Goal: Transaction & Acquisition: Download file/media

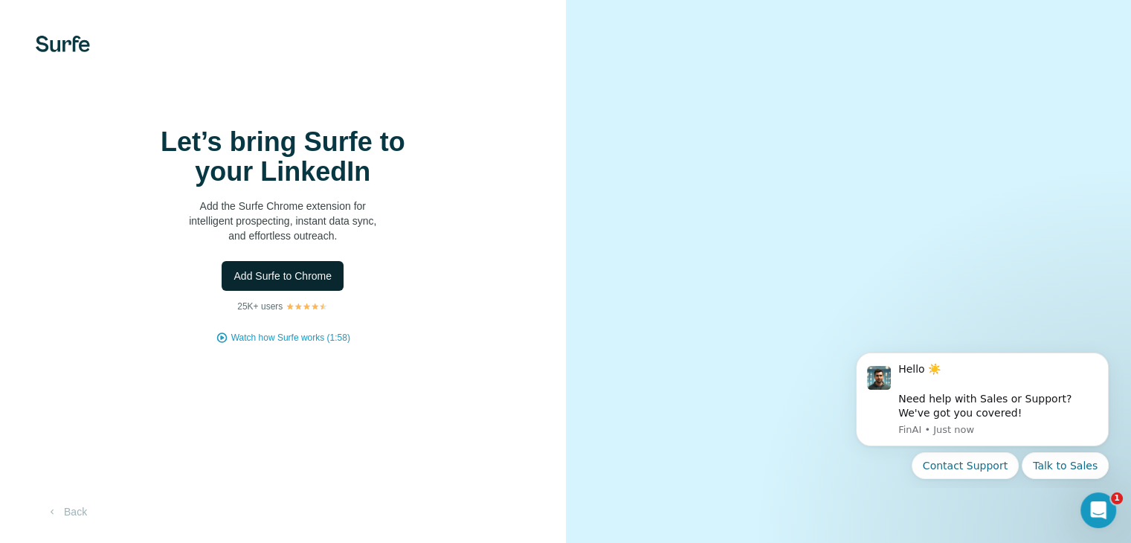
click at [324, 291] on button "Add Surfe to Chrome" at bounding box center [283, 276] width 122 height 30
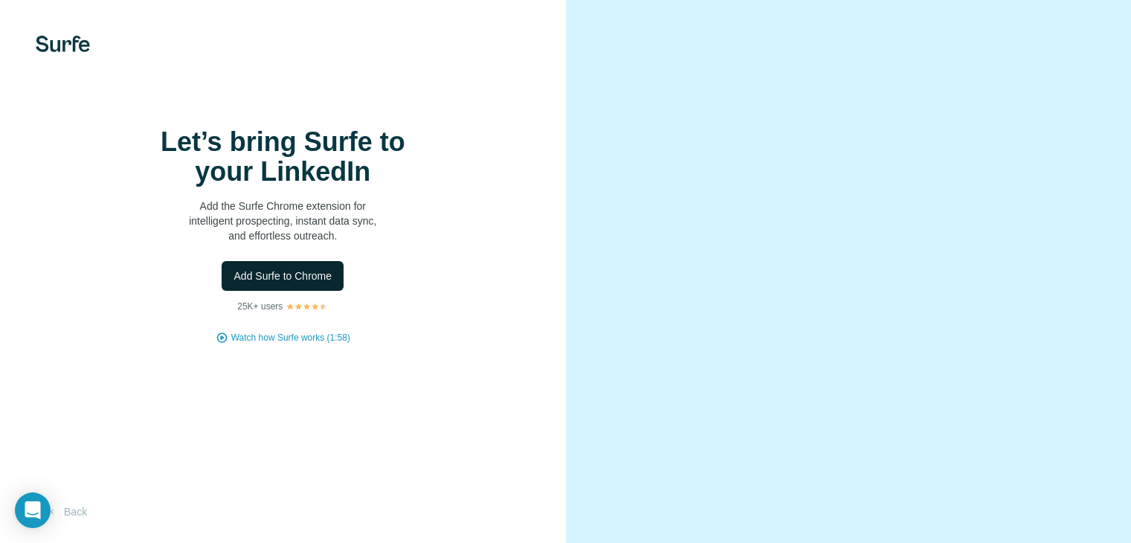
click at [330, 283] on span "Add Surfe to Chrome" at bounding box center [283, 275] width 98 height 15
